Goal: Task Accomplishment & Management: Complete application form

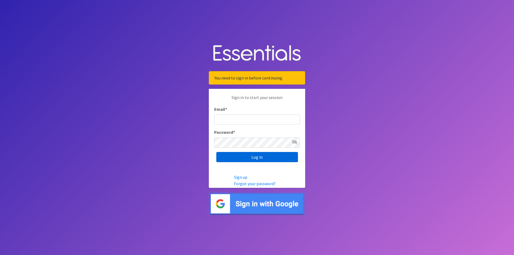
type input "[EMAIL_ADDRESS][DOMAIN_NAME]"
click at [235, 155] on input "Log in" at bounding box center [257, 157] width 82 height 10
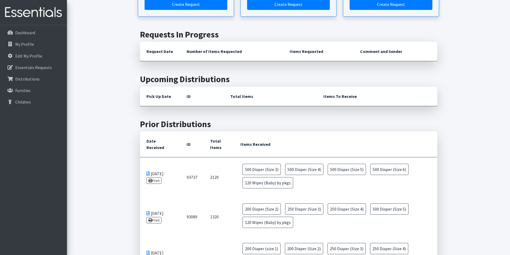
scroll to position [134, 0]
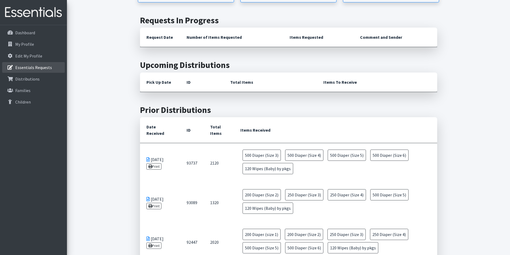
click at [22, 70] on link "Essentials Requests" at bounding box center [33, 67] width 63 height 11
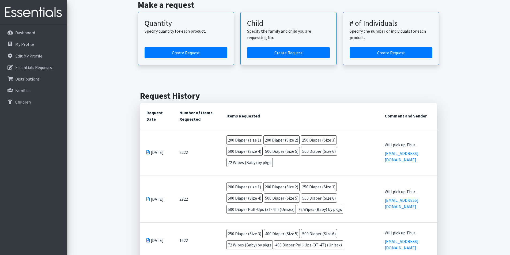
scroll to position [80, 0]
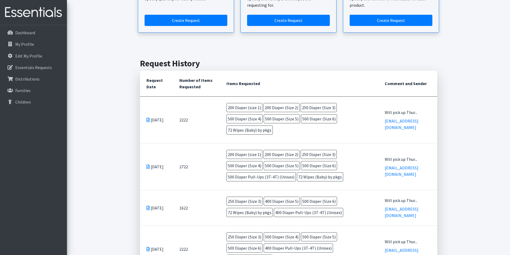
click at [457, 25] on div "Make a request Quantity Specify quantity for each product. Create Request Child…" at bounding box center [288, -1] width 439 height 91
click at [458, 131] on div "Essentials Requests for KATRINA or SUPPORT Home St. Vincent de Paul - Vancouver…" at bounding box center [288, 222] width 443 height 574
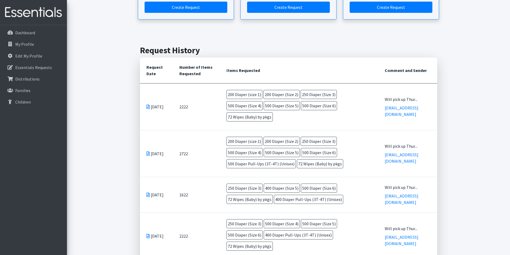
scroll to position [0, 0]
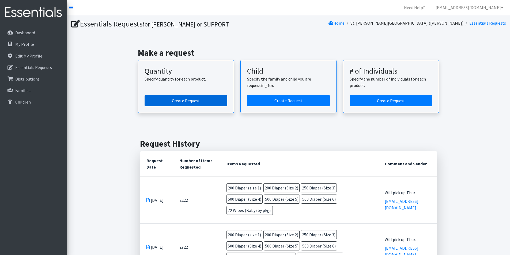
click at [195, 103] on link "Create Request" at bounding box center [186, 100] width 83 height 11
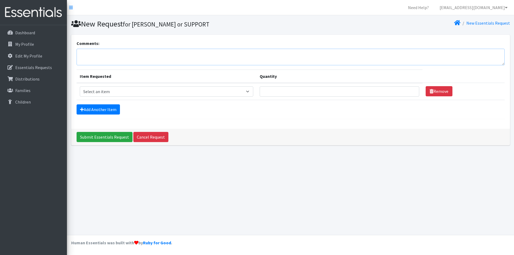
click at [126, 54] on textarea "Comments:" at bounding box center [291, 57] width 428 height 17
type textarea "Will pick up [DATE]. Thank you!"
click at [253, 96] on select "Select an item Diaper (Size 2) Diaper (Size 3) Diaper (Size 4) Diaper (Size 5) …" at bounding box center [166, 91] width 173 height 10
select select "12589"
click at [80, 86] on select "Select an item Diaper (Size 2) Diaper (Size 3) Diaper (Size 4) Diaper (Size 5) …" at bounding box center [166, 91] width 173 height 10
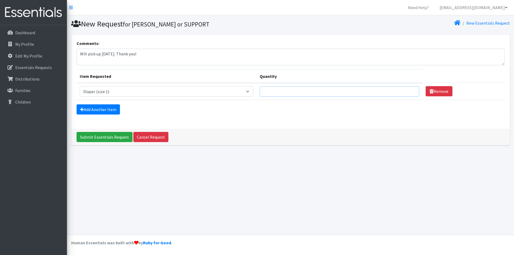
click at [299, 90] on input "Quantity" at bounding box center [340, 91] width 160 height 10
type input "200"
click at [102, 111] on link "Add Another Item" at bounding box center [98, 109] width 43 height 10
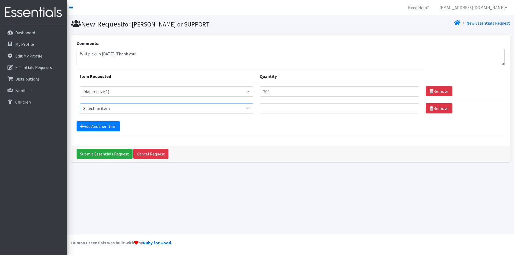
click at [107, 109] on select "Select an item Diaper (Size 2) Diaper (Size 3) Diaper (Size 4) Diaper (Size 5) …" at bounding box center [166, 108] width 173 height 10
select select "2958"
click at [80, 103] on select "Select an item Diaper (Size 2) Diaper (Size 3) Diaper (Size 4) Diaper (Size 5) …" at bounding box center [166, 108] width 173 height 10
click at [274, 108] on input "Quantity" at bounding box center [340, 108] width 160 height 10
type input "200"
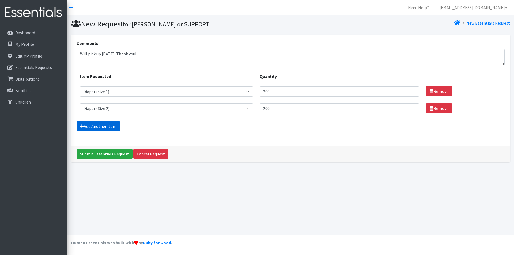
click at [93, 128] on link "Add Another Item" at bounding box center [98, 126] width 43 height 10
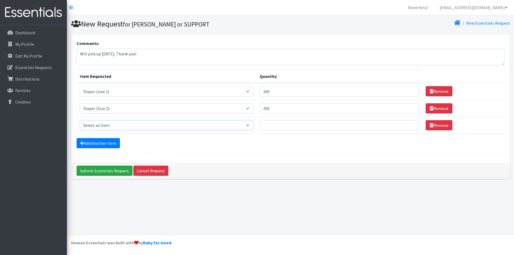
click at [100, 128] on select "Select an item Diaper (Size 2) Diaper (Size 3) Diaper (Size 4) Diaper (Size 5) …" at bounding box center [166, 125] width 173 height 10
select select "2960"
click at [80, 120] on select "Select an item Diaper (Size 2) Diaper (Size 3) Diaper (Size 4) Diaper (Size 5) …" at bounding box center [166, 125] width 173 height 10
click at [102, 149] on form "Comments: Will pick up Thursday 9/25. Thank you! Item Requested Quantity Item R…" at bounding box center [291, 96] width 428 height 113
click at [102, 142] on link "Add Another Item" at bounding box center [98, 143] width 43 height 10
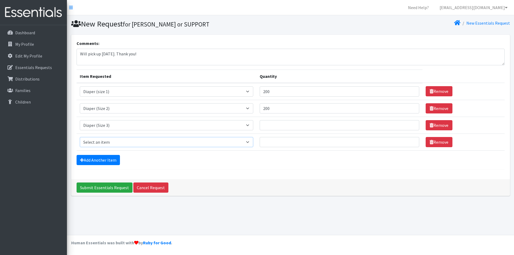
click at [104, 142] on select "Select an item Diaper (Size 2) Diaper (Size 3) Diaper (Size 4) Diaper (Size 5) …" at bounding box center [166, 142] width 173 height 10
select select "2930"
click at [80, 137] on select "Select an item Diaper (Size 2) Diaper (Size 3) Diaper (Size 4) Diaper (Size 5) …" at bounding box center [166, 142] width 173 height 10
click at [272, 126] on input "Quantity" at bounding box center [340, 125] width 160 height 10
type input "250"
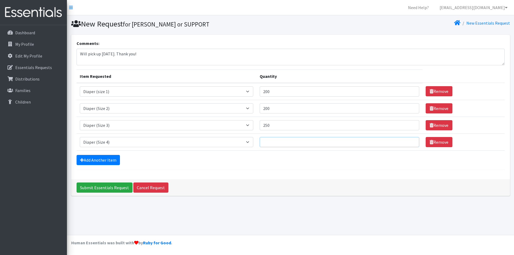
click at [284, 142] on input "Quantity" at bounding box center [340, 142] width 160 height 10
type input "500"
click at [95, 159] on link "Add Another Item" at bounding box center [98, 160] width 43 height 10
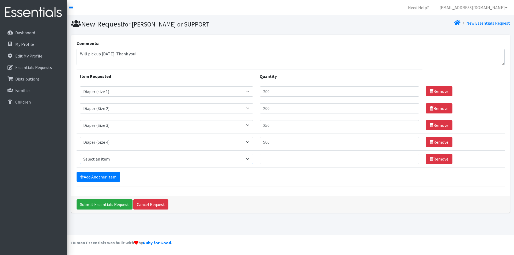
click at [109, 159] on select "Select an item Diaper (Size 2) Diaper (Size 3) Diaper (Size 4) Diaper (Size 5) …" at bounding box center [166, 159] width 173 height 10
select select "2961"
click at [80, 154] on select "Select an item Diaper (Size 2) Diaper (Size 3) Diaper (Size 4) Diaper (Size 5) …" at bounding box center [166, 159] width 173 height 10
click at [105, 180] on link "Add Another Item" at bounding box center [98, 177] width 43 height 10
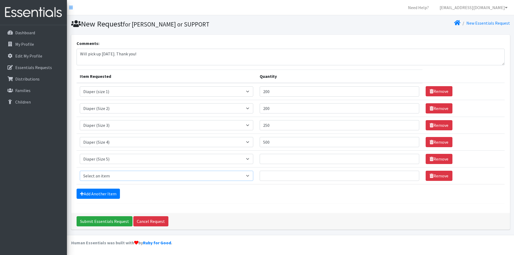
click at [113, 177] on select "Select an item Diaper (Size 2) Diaper (Size 3) Diaper (Size 4) Diaper (Size 5) …" at bounding box center [166, 176] width 173 height 10
select select "2950"
click at [80, 171] on select "Select an item Diaper (Size 2) Diaper (Size 3) Diaper (Size 4) Diaper (Size 5) …" at bounding box center [166, 176] width 173 height 10
click at [99, 196] on link "Add Another Item" at bounding box center [98, 194] width 43 height 10
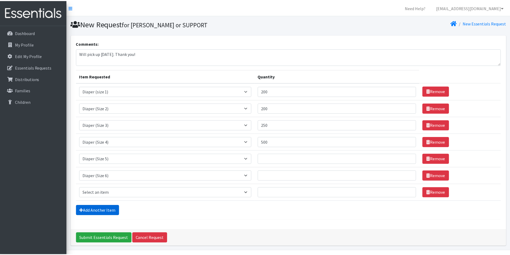
scroll to position [16, 0]
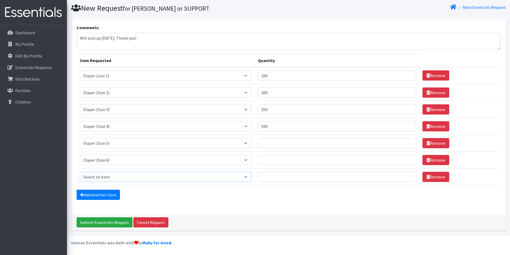
click at [119, 175] on select "Select an item Diaper (Size 2) Diaper (Size 3) Diaper (Size 4) Diaper (Size 5) …" at bounding box center [166, 177] width 172 height 10
select select "2955"
click at [80, 172] on select "Select an item Diaper (Size 2) Diaper (Size 3) Diaper (Size 4) Diaper (Size 5) …" at bounding box center [166, 177] width 172 height 10
click at [271, 142] on input "Quantity" at bounding box center [337, 143] width 158 height 10
type input "500"
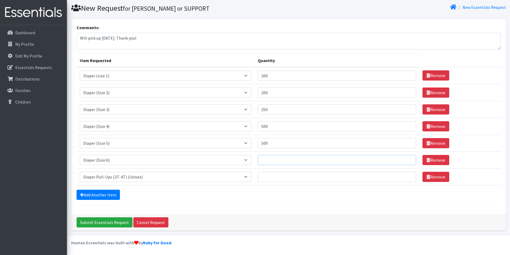
click at [279, 162] on input "Quantity" at bounding box center [337, 160] width 158 height 10
type input "500"
click at [287, 176] on input "Quantity" at bounding box center [337, 177] width 158 height 10
type input "400"
click at [89, 225] on input "Submit Essentials Request" at bounding box center [105, 222] width 56 height 10
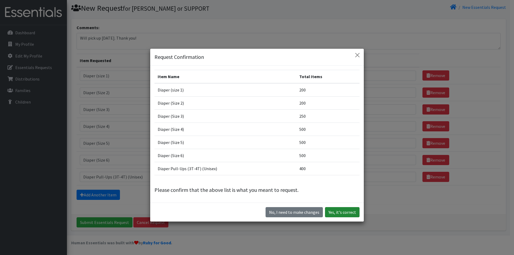
click at [332, 212] on button "Yes, it's correct" at bounding box center [342, 212] width 35 height 10
